Goal: Task Accomplishment & Management: Manage account settings

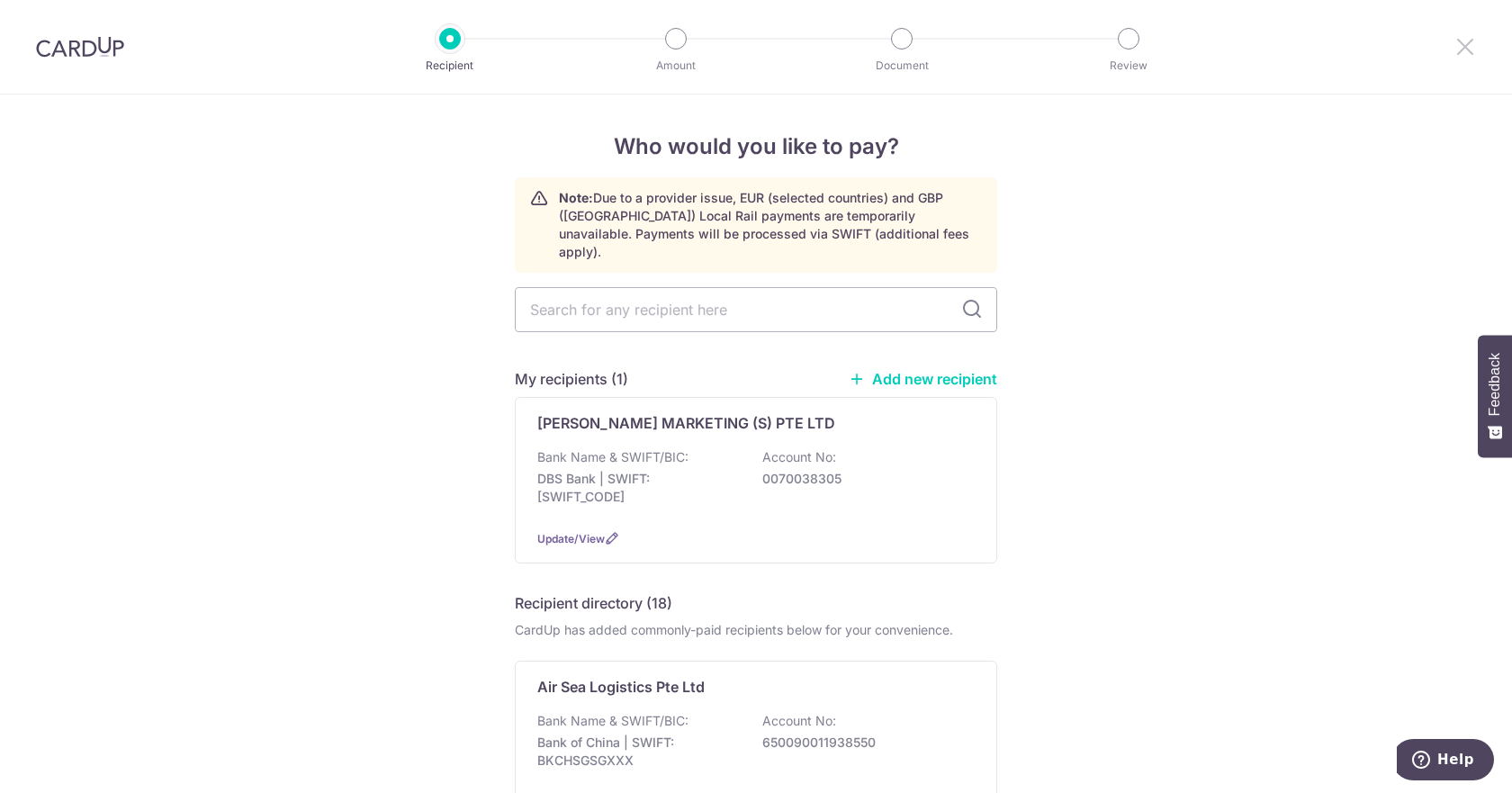
click at [1465, 53] on icon at bounding box center [1465, 47] width 22 height 23
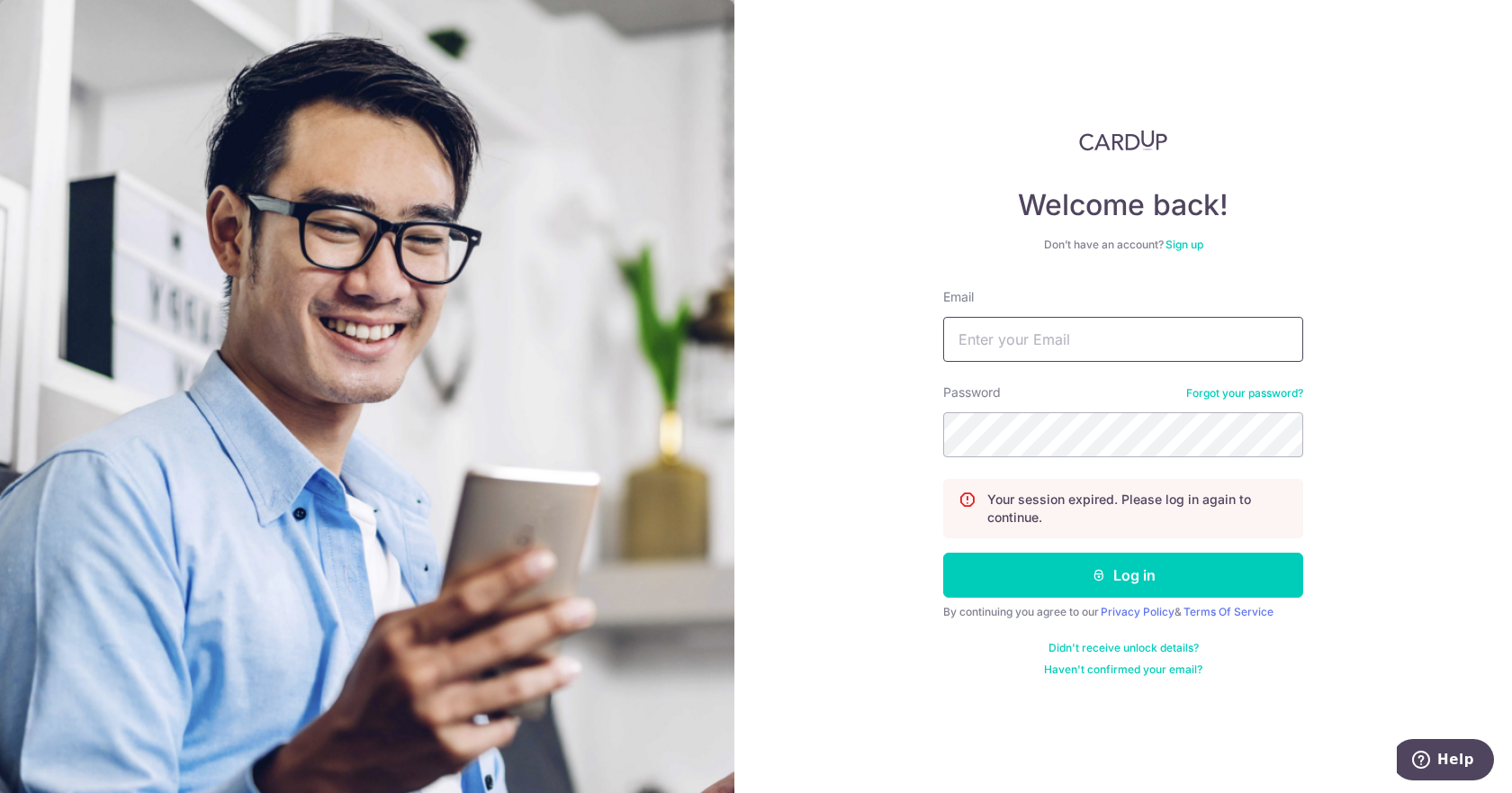
click at [1067, 323] on input "Email" at bounding box center [1123, 339] width 361 height 45
type input "[EMAIL_ADDRESS][DOMAIN_NAME]"
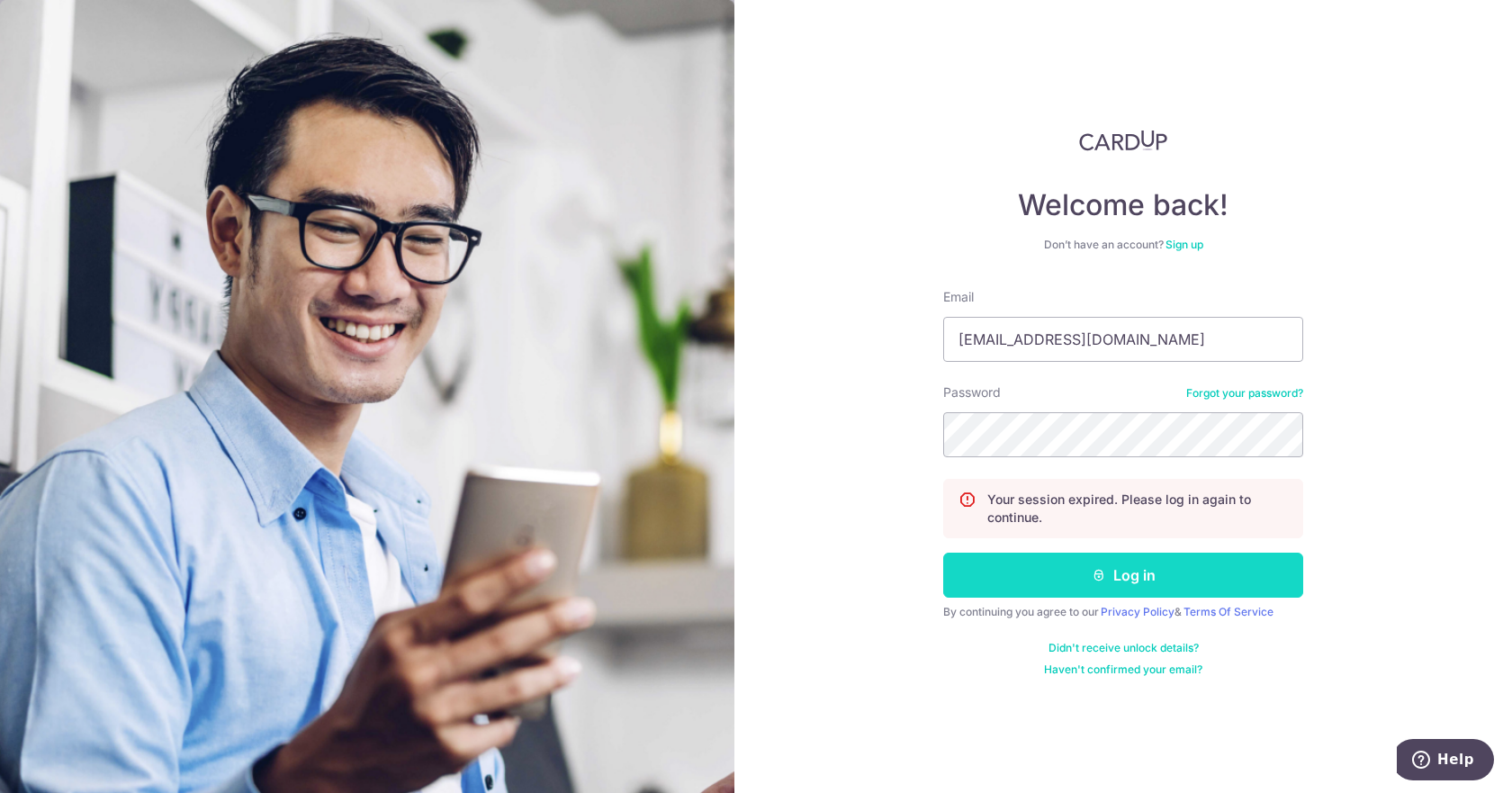
click at [1047, 573] on button "Log in" at bounding box center [1123, 575] width 361 height 45
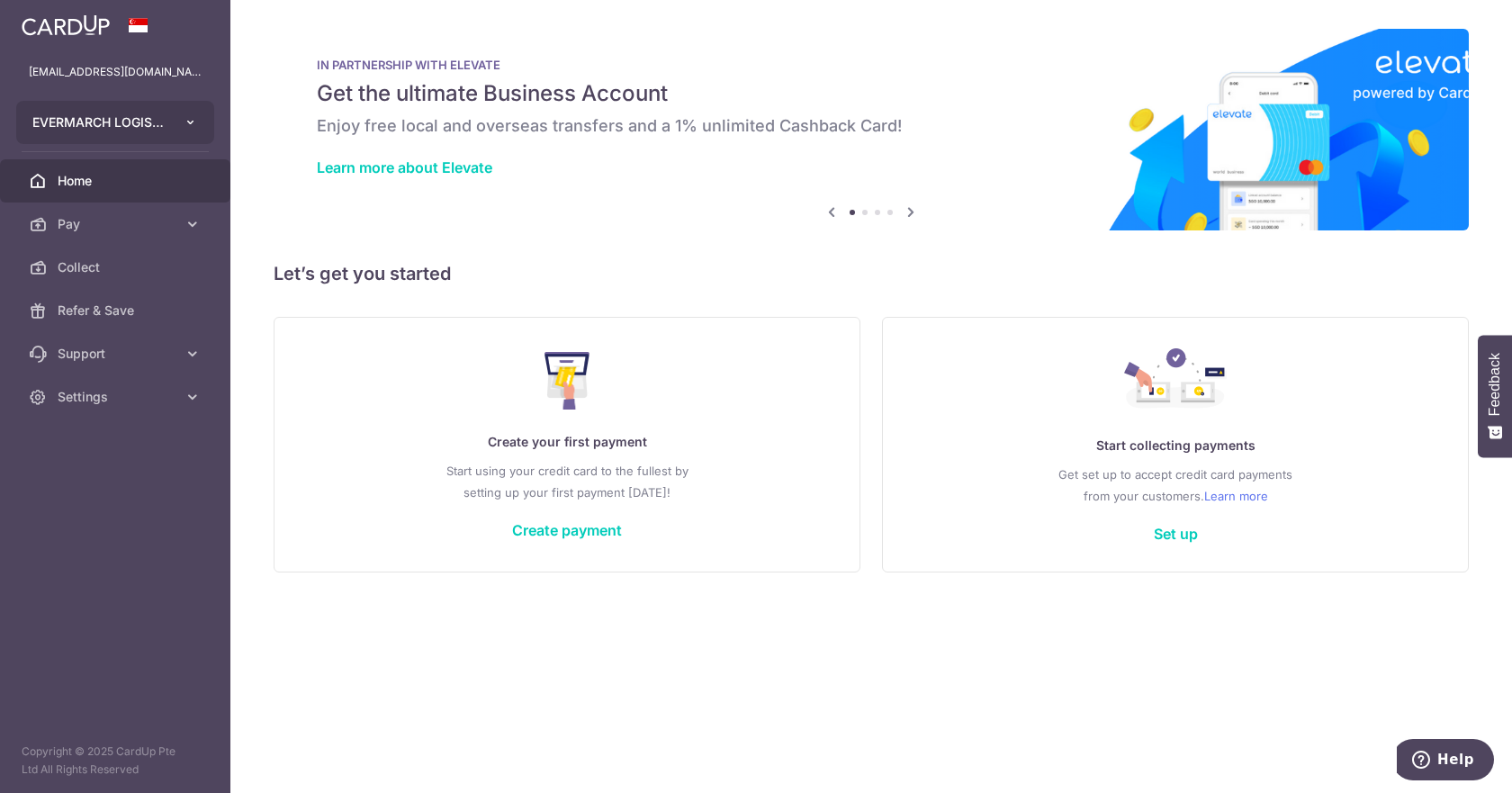
click at [173, 125] on button "EVERMARCH LOGISTICS (S) PTE LTD" at bounding box center [115, 121] width 198 height 43
click at [143, 212] on link "EVERMARCH LOGISTICS (S) PTE LTD" at bounding box center [120, 217] width 206 height 33
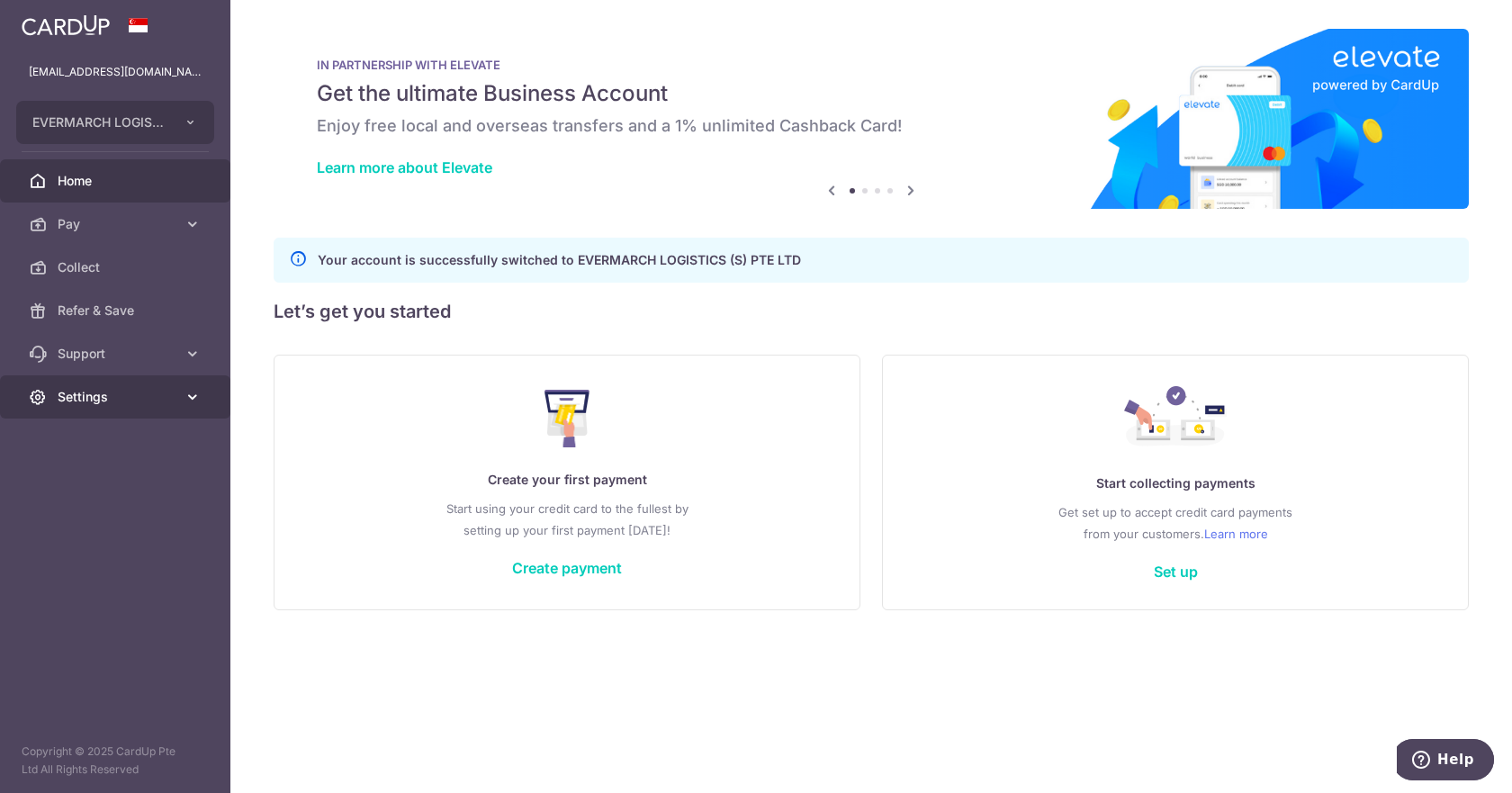
click at [126, 388] on span "Settings" at bounding box center [117, 397] width 119 height 18
click at [115, 433] on span "Account" at bounding box center [117, 440] width 119 height 18
